Goal: Transaction & Acquisition: Purchase product/service

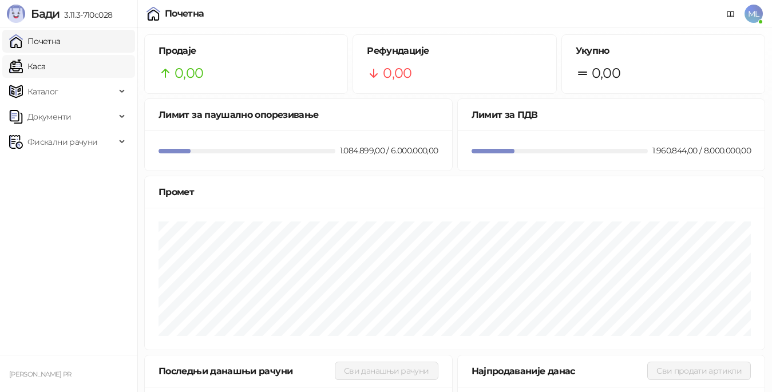
click at [45, 70] on link "Каса" at bounding box center [27, 66] width 36 height 23
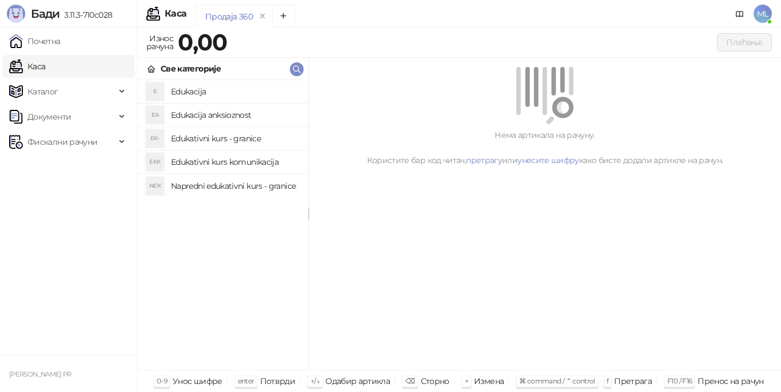
click at [231, 81] on li "E Edukacija" at bounding box center [223, 91] width 170 height 23
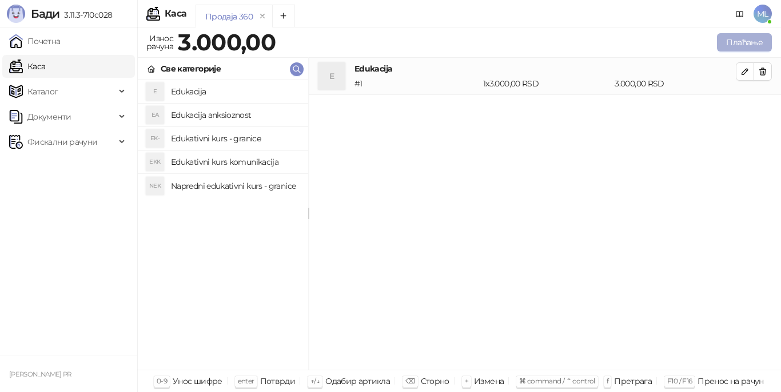
click at [755, 40] on button "Плаћање" at bounding box center [744, 42] width 55 height 18
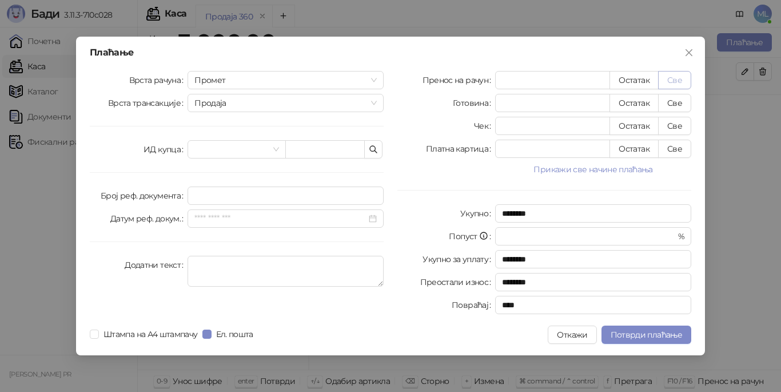
click at [675, 76] on button "Све" at bounding box center [674, 80] width 33 height 18
type input "****"
click at [629, 331] on span "Потврди плаћање" at bounding box center [647, 334] width 72 height 10
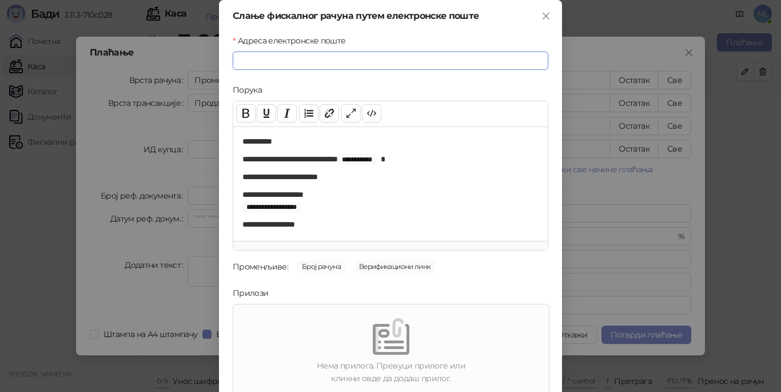
click at [331, 63] on input "Адреса електронске поште" at bounding box center [391, 60] width 316 height 18
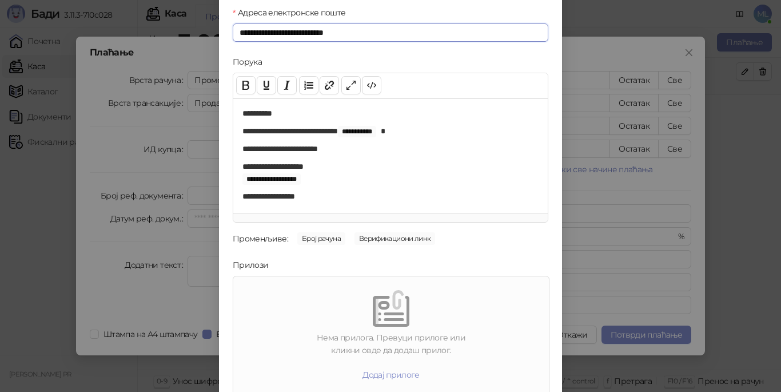
scroll to position [78, 0]
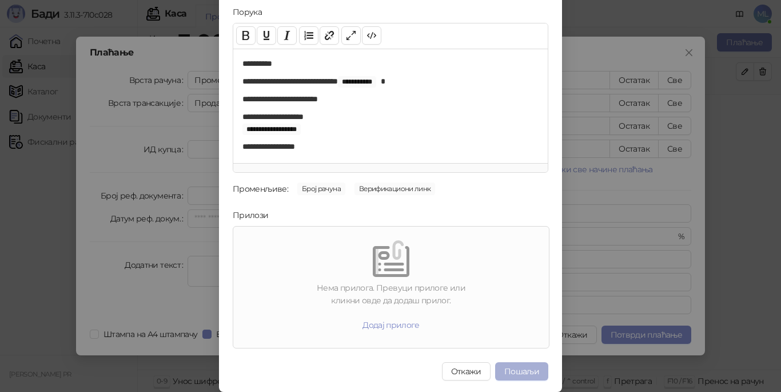
type input "**********"
click at [523, 373] on button "Пошаљи" at bounding box center [521, 371] width 53 height 18
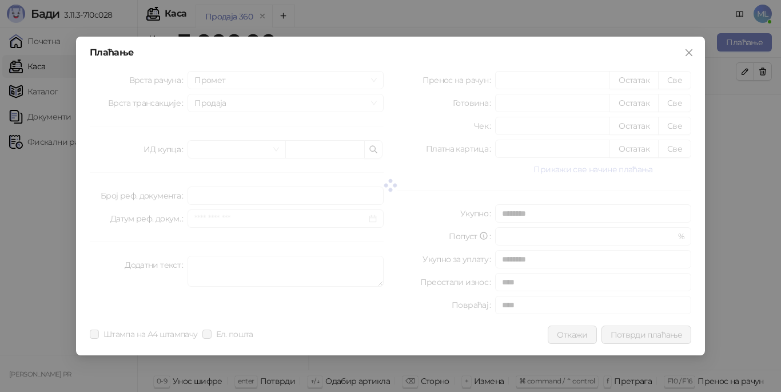
scroll to position [0, 0]
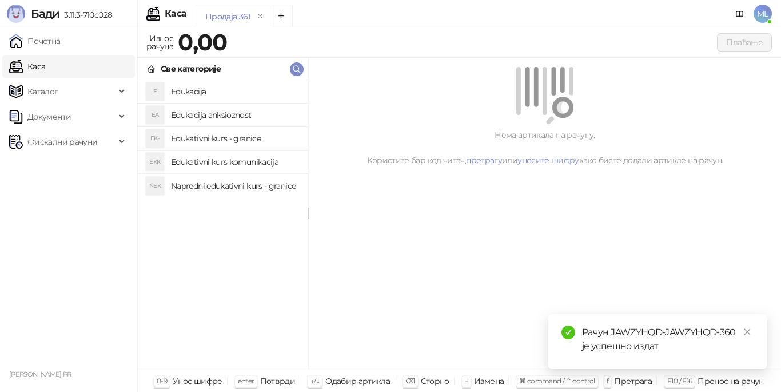
click at [227, 89] on h4 "Edukacija" at bounding box center [235, 91] width 128 height 18
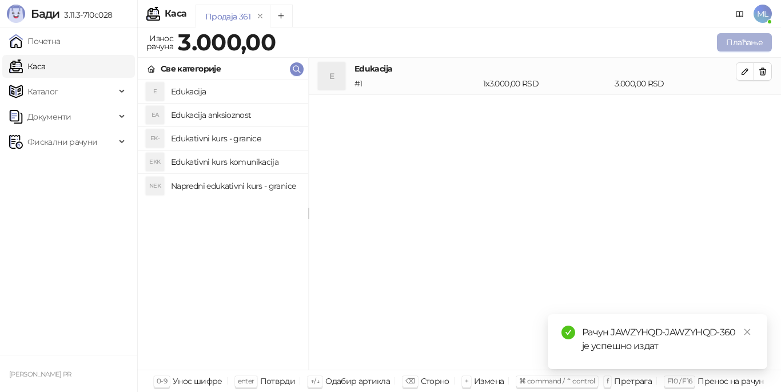
click at [751, 42] on button "Плаћање" at bounding box center [744, 42] width 55 height 18
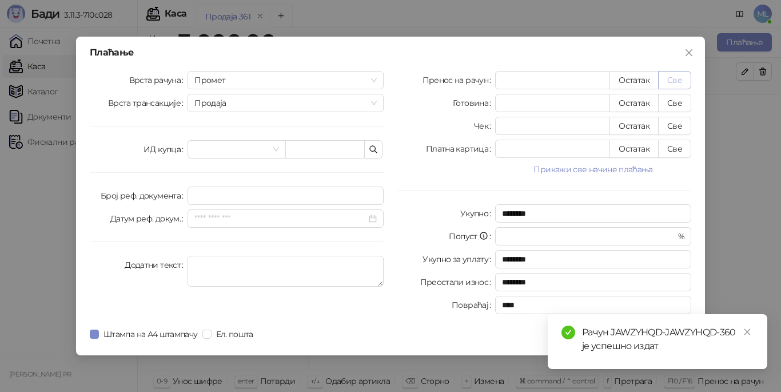
click at [672, 78] on button "Све" at bounding box center [674, 80] width 33 height 18
type input "****"
click at [749, 326] on link "Close" at bounding box center [747, 331] width 13 height 13
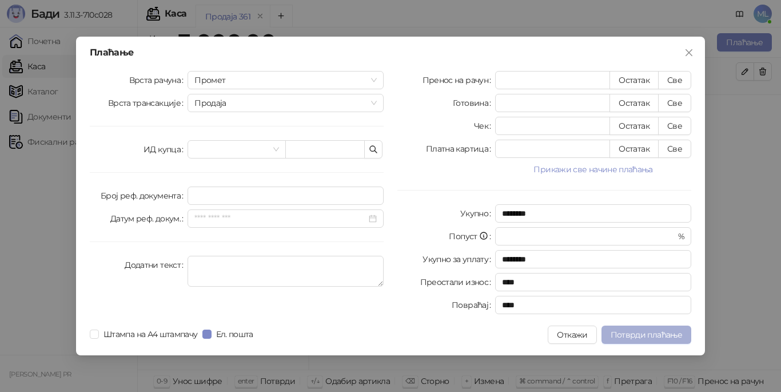
click at [651, 337] on span "Потврди плаћање" at bounding box center [647, 334] width 72 height 10
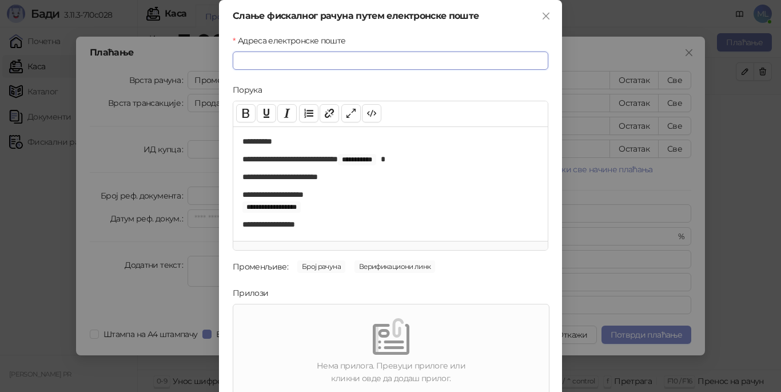
click at [372, 63] on input "Адреса електронске поште" at bounding box center [391, 60] width 316 height 18
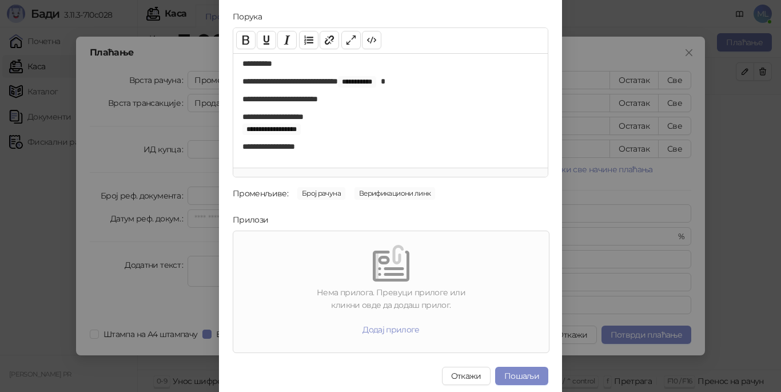
scroll to position [78, 0]
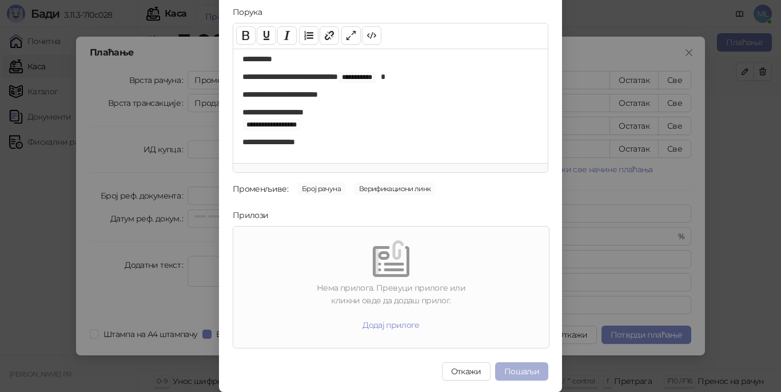
type input "**********"
drag, startPoint x: 509, startPoint y: 372, endPoint x: 513, endPoint y: 353, distance: 19.3
click at [508, 371] on button "Пошаљи" at bounding box center [521, 371] width 53 height 18
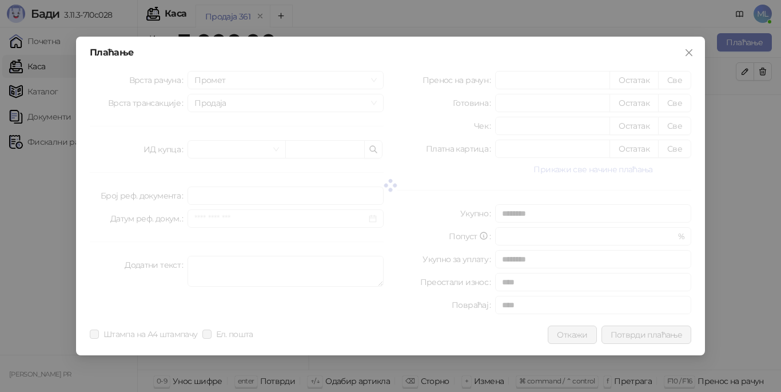
scroll to position [0, 0]
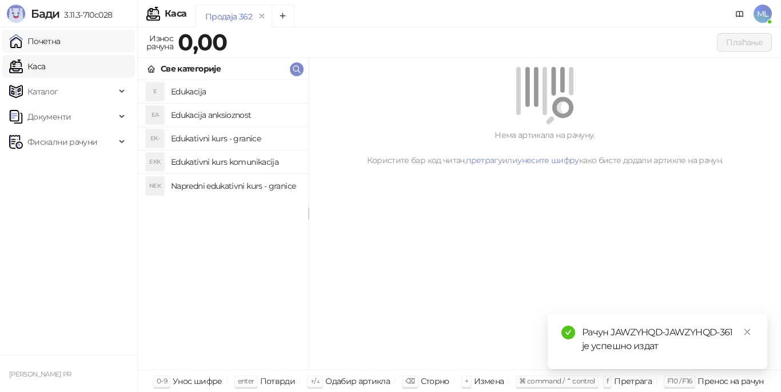
click at [46, 41] on link "Почетна" at bounding box center [34, 41] width 51 height 23
